Goal: Information Seeking & Learning: Find specific fact

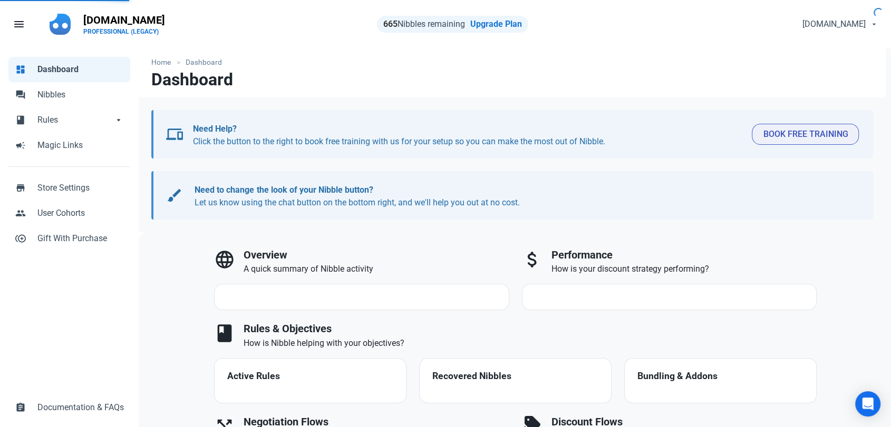
select select "7d"
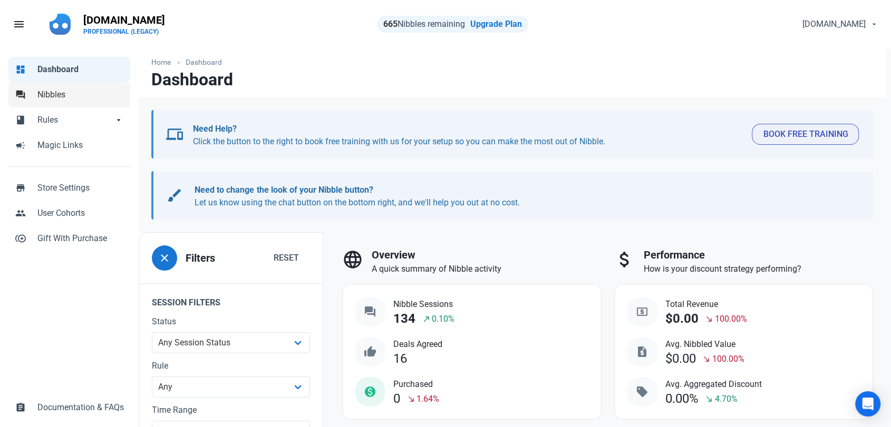
click at [48, 102] on link "forum Nibbles" at bounding box center [69, 94] width 122 height 25
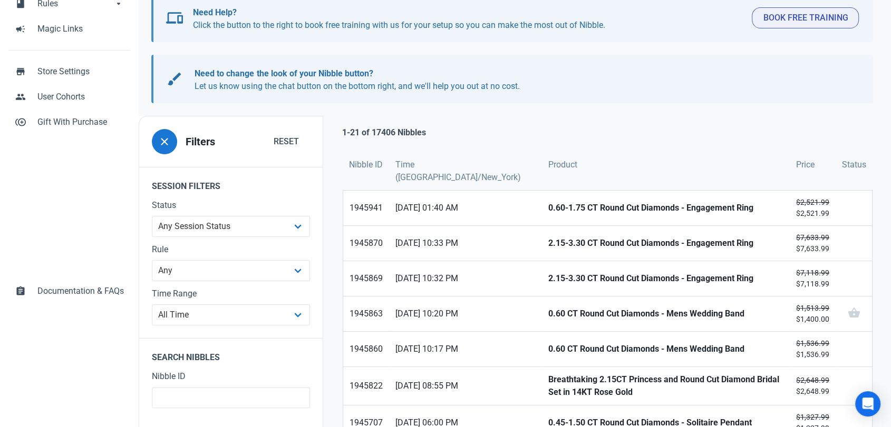
scroll to position [117, 0]
click at [547, 203] on strong "0.60-1.75 CT Round Cut Diamonds - Engagement Ring" at bounding box center [665, 207] width 236 height 13
click at [541, 233] on link "2.15-3.30 CT Round Cut Diamonds - Engagement Ring" at bounding box center [665, 243] width 248 height 35
click at [547, 275] on strong "2.15-3.30 CT Round Cut Diamonds - Engagement Ring" at bounding box center [665, 278] width 236 height 13
click at [547, 311] on strong "0.60 CT Round Cut Diamonds - Mens Wedding Band" at bounding box center [665, 313] width 236 height 13
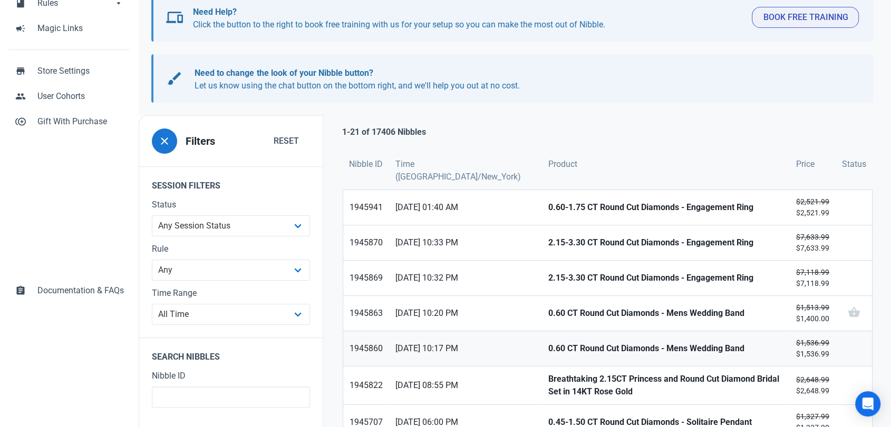
click at [547, 354] on strong "0.60 CT Round Cut Diamonds - Mens Wedding Band" at bounding box center [665, 349] width 236 height 13
click at [547, 388] on strong "Breathtaking 2.15CT Princess and Round Cut Diamond Bridal Set in 14KT Rose Gold" at bounding box center [665, 385] width 236 height 25
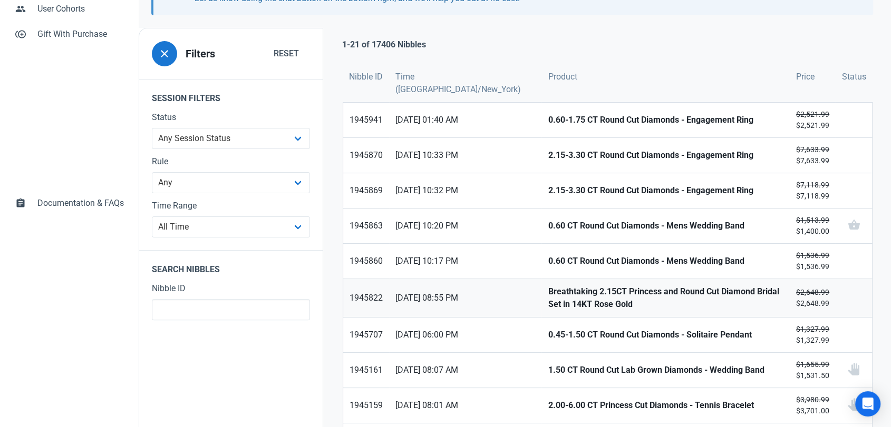
scroll to position [234, 0]
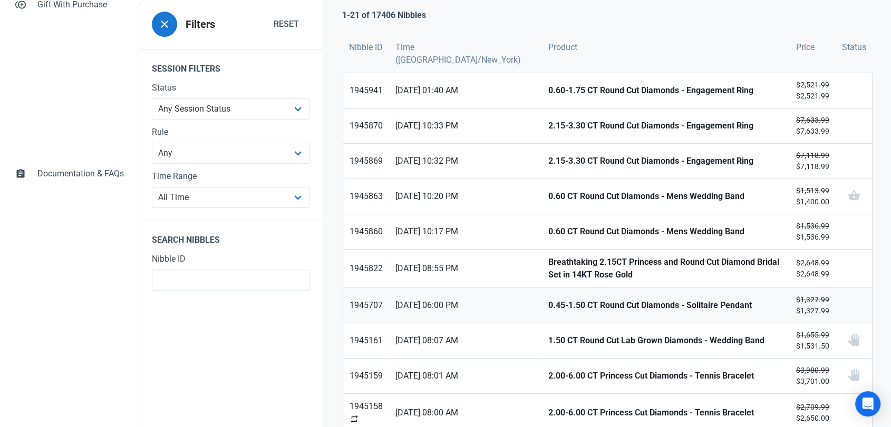
click at [547, 309] on strong "0.45-1.50 CT Round Cut Diamonds - Solitaire Pendant" at bounding box center [665, 305] width 236 height 13
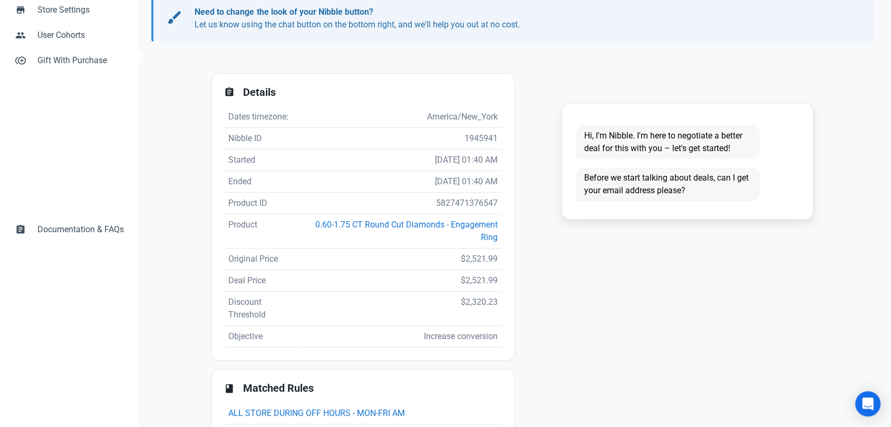
scroll to position [228, 0]
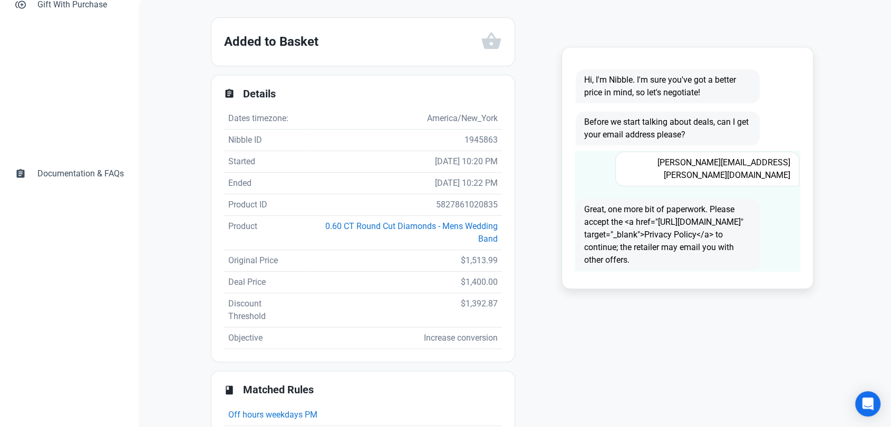
click at [736, 167] on span "[PERSON_NAME][EMAIL_ADDRESS][PERSON_NAME][DOMAIN_NAME]" at bounding box center [707, 169] width 184 height 35
click at [736, 167] on span "scott.d.hartline@mail.com" at bounding box center [707, 169] width 184 height 35
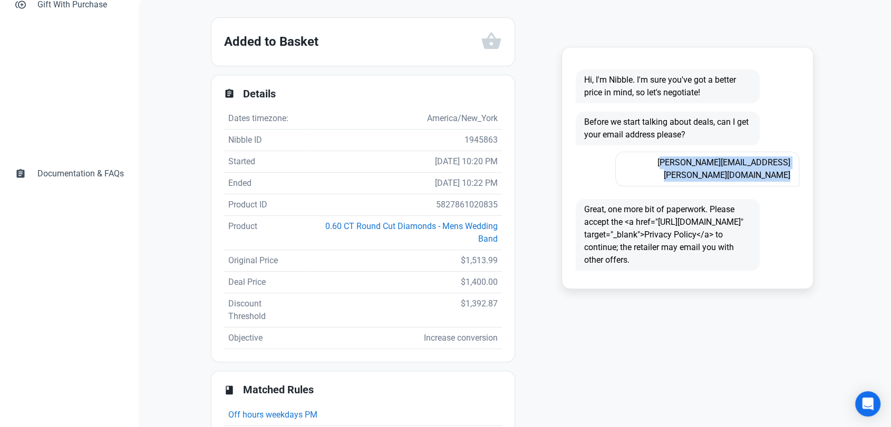
copy span "scott.d.hartline@mail.com"
click at [474, 199] on td "5827861020835" at bounding box center [403, 205] width 198 height 22
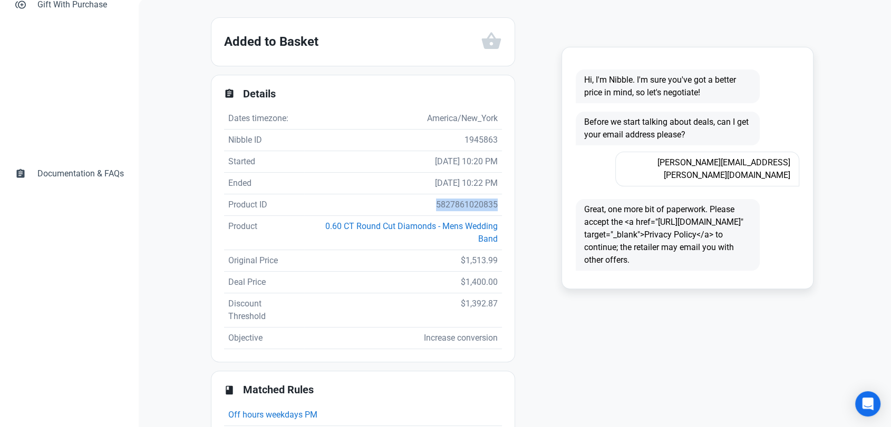
click at [474, 199] on td "5827861020835" at bounding box center [403, 205] width 198 height 22
copy td "5827861020835"
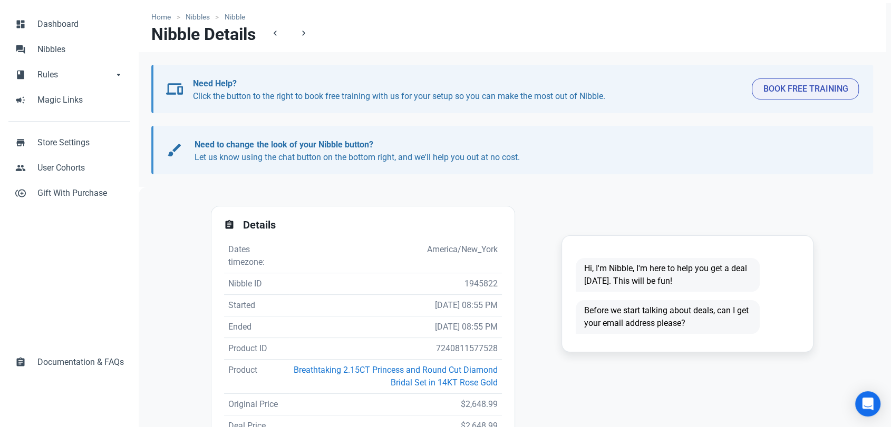
scroll to position [117, 0]
